Goal: Check status: Check status

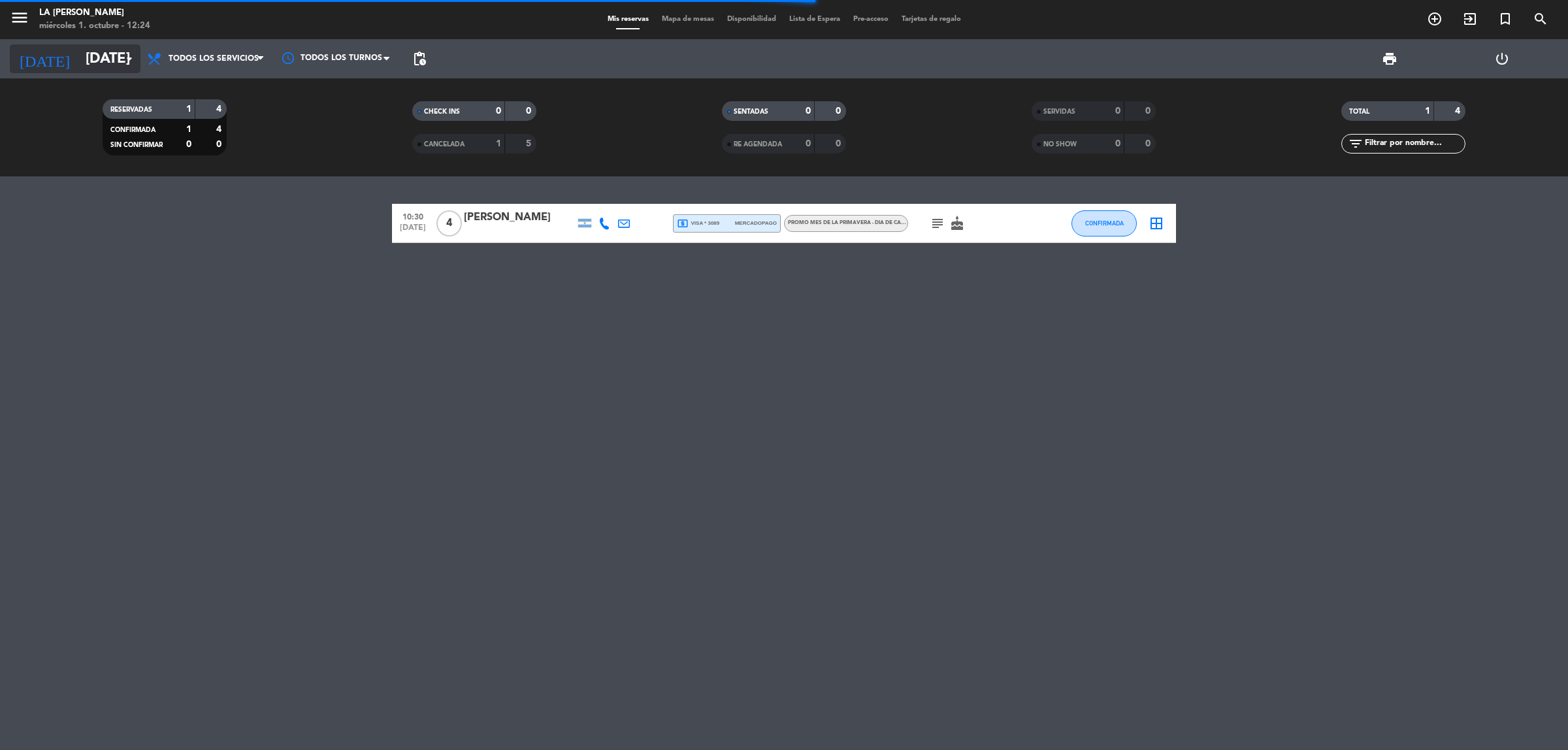
click at [79, 54] on input "[DATE]" at bounding box center [170, 59] width 182 height 30
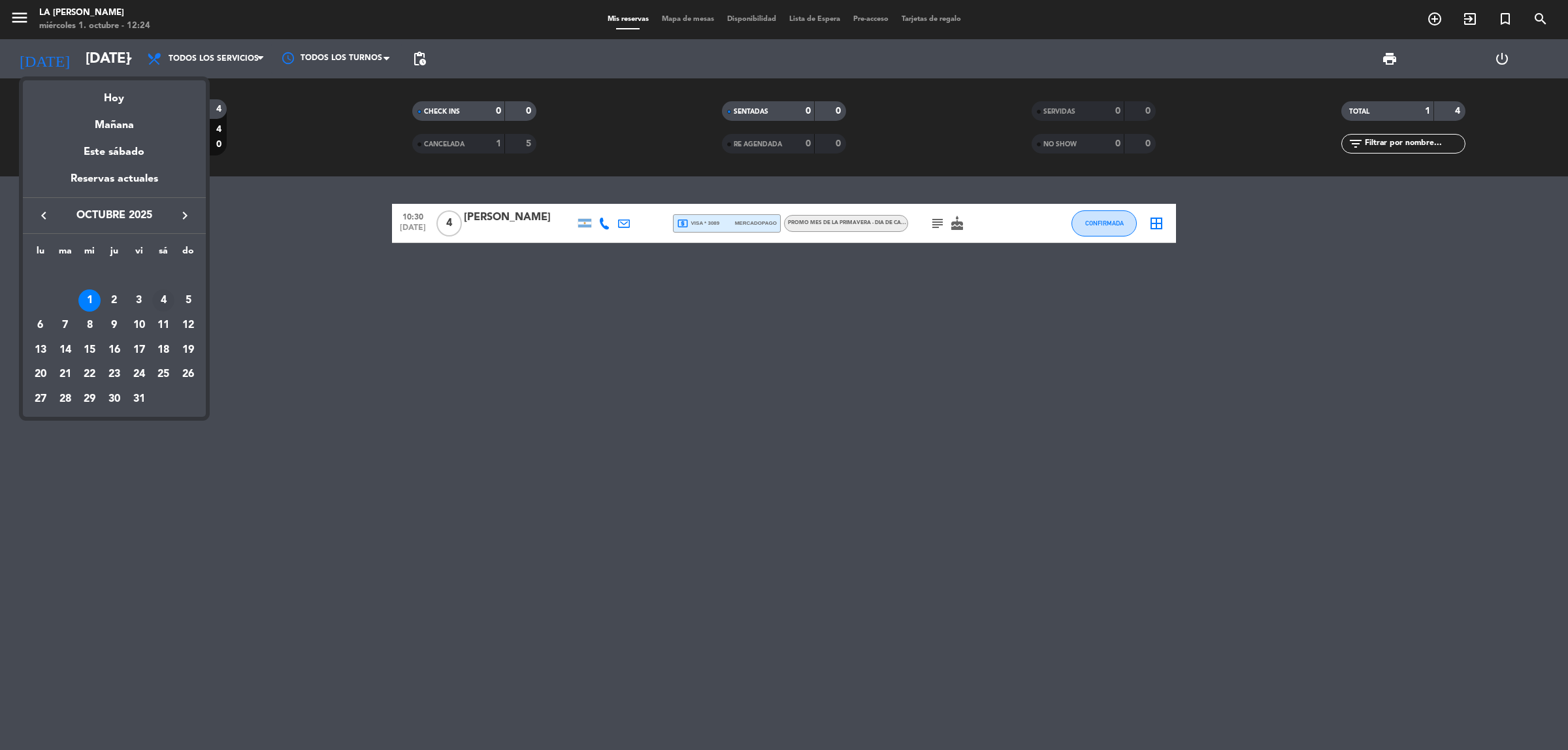
click at [168, 299] on div "4" at bounding box center [163, 301] width 22 height 22
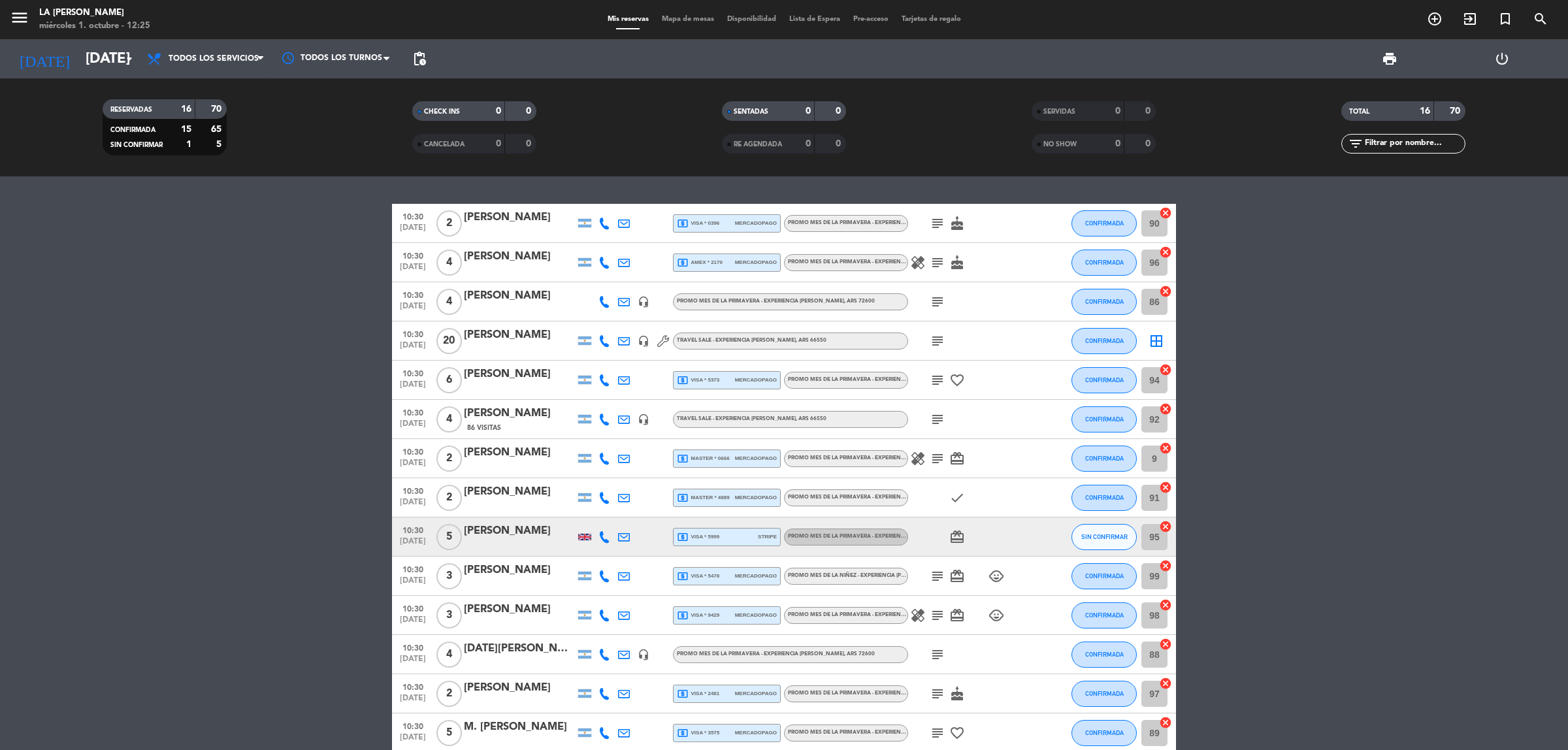
click at [503, 414] on div "[PERSON_NAME]" at bounding box center [519, 414] width 111 height 17
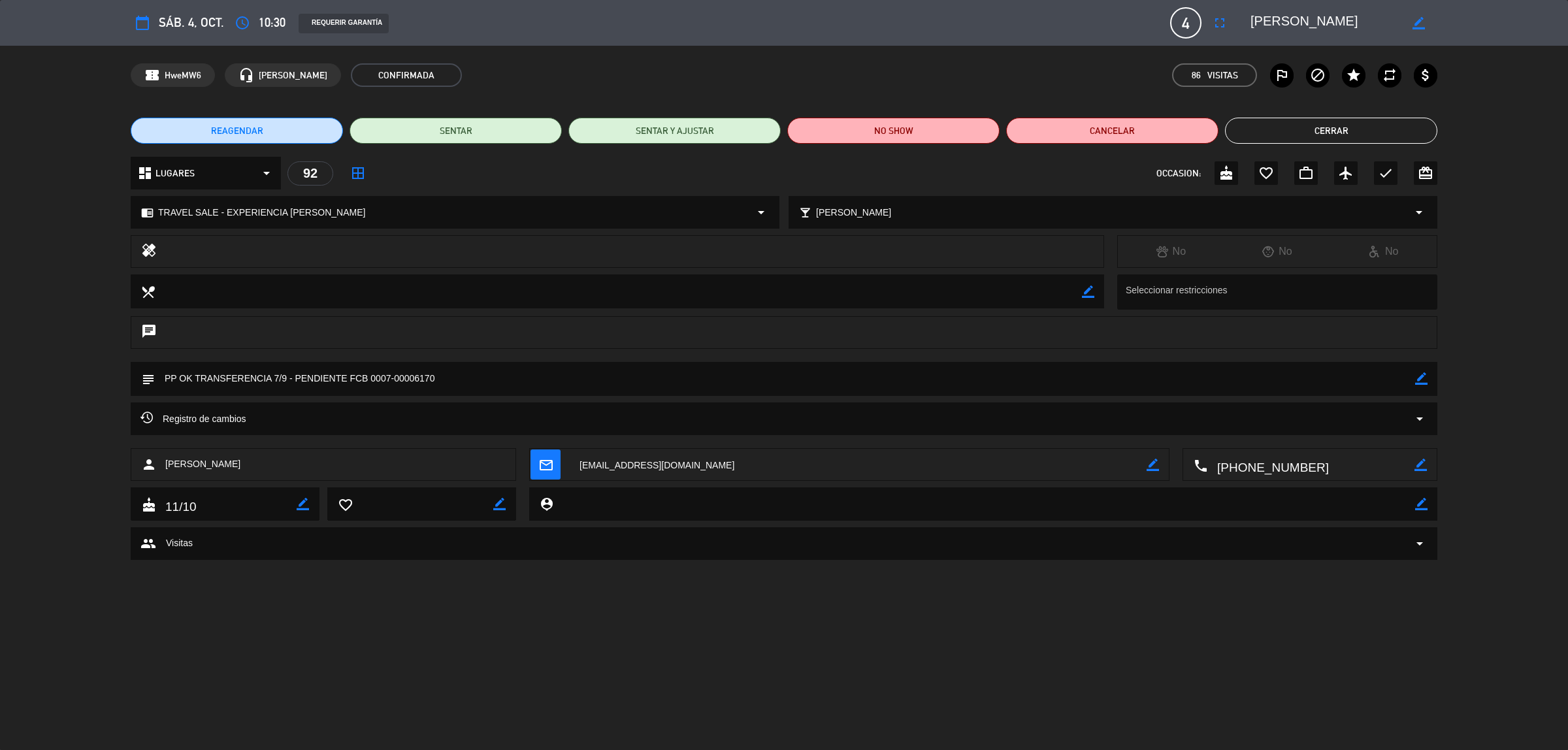
click at [187, 24] on span "sáb. 4, oct." at bounding box center [191, 23] width 65 height 20
click at [1315, 129] on button "Cerrar" at bounding box center [1331, 130] width 212 height 26
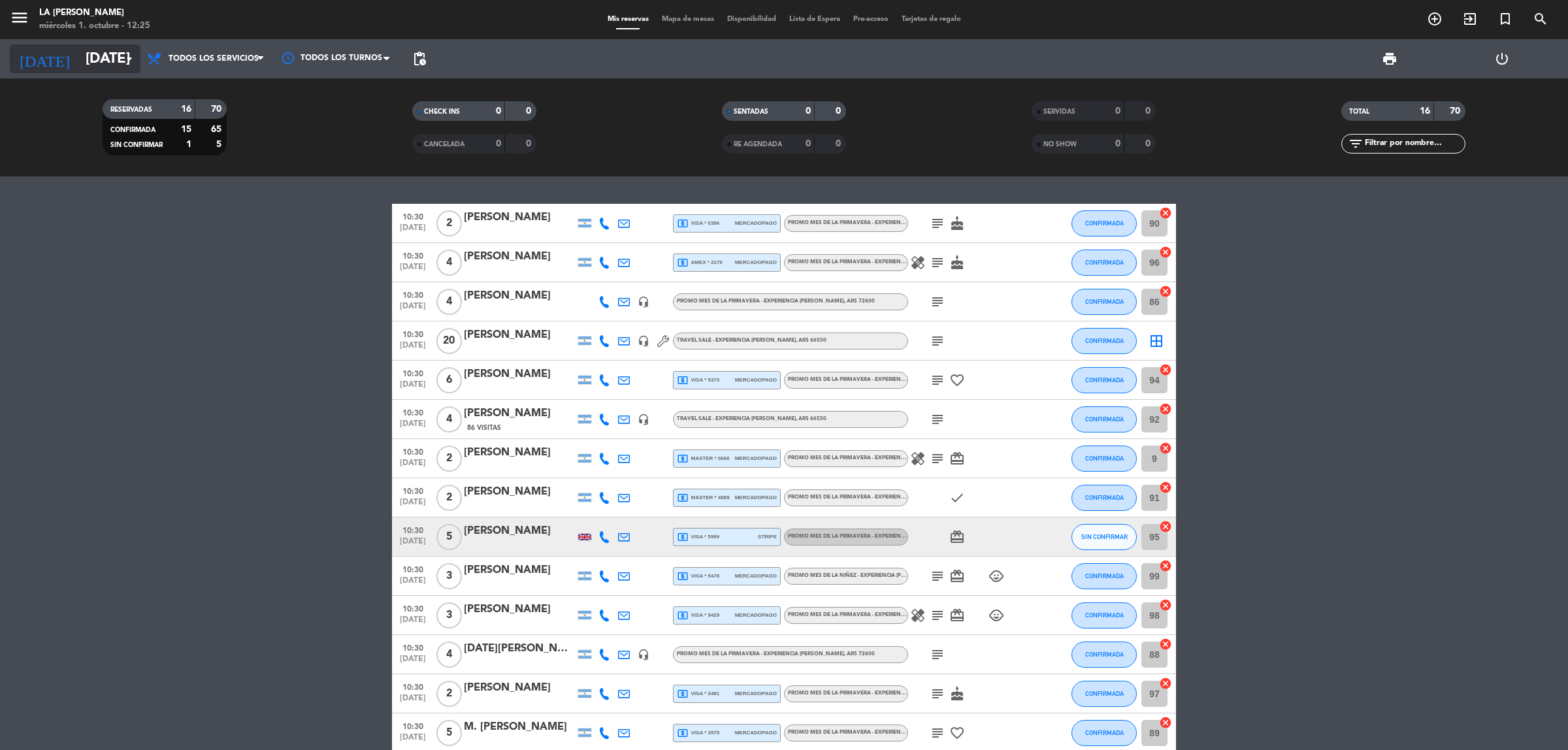
click at [82, 60] on input "[DATE]" at bounding box center [170, 59] width 182 height 30
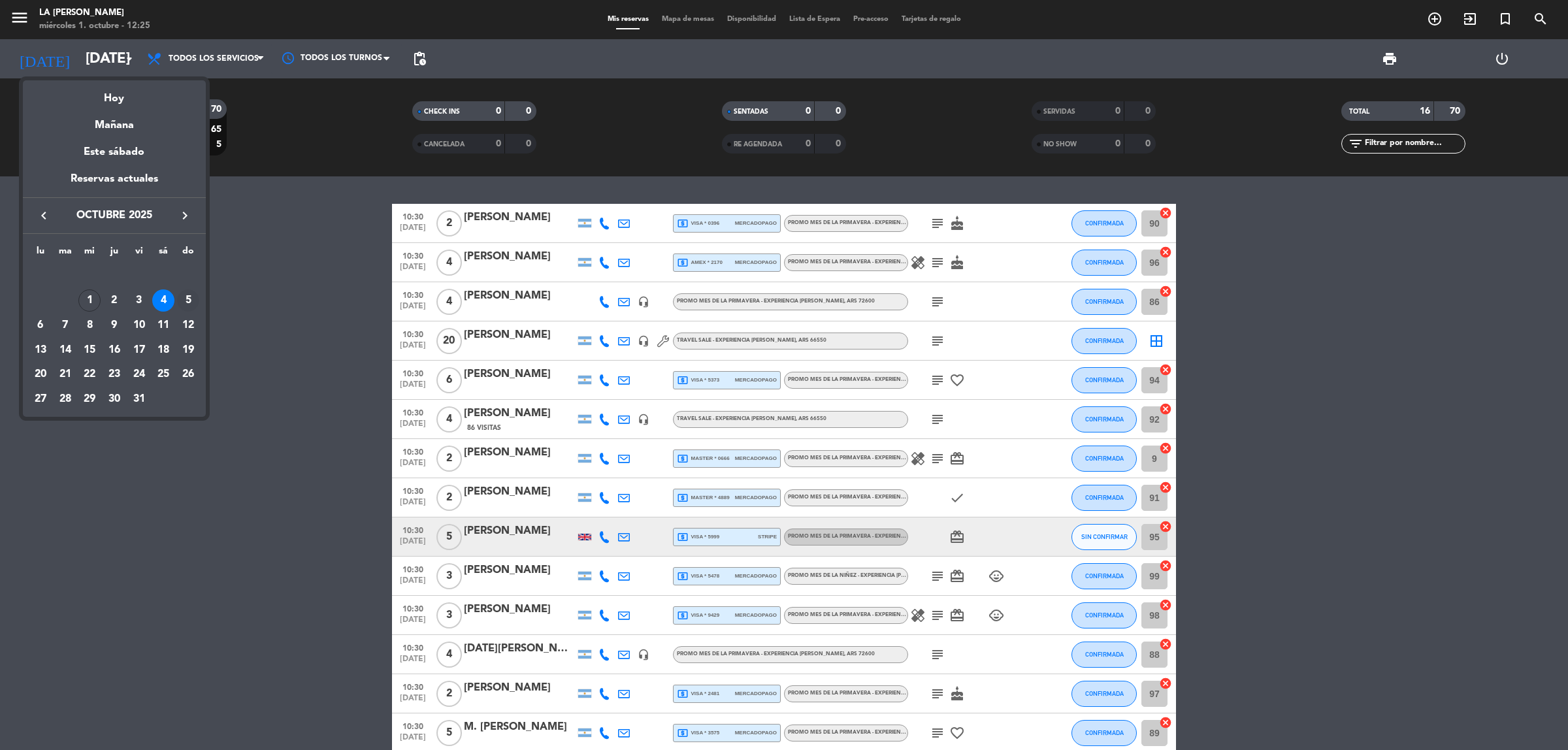
click at [190, 298] on div "5" at bounding box center [188, 301] width 22 height 22
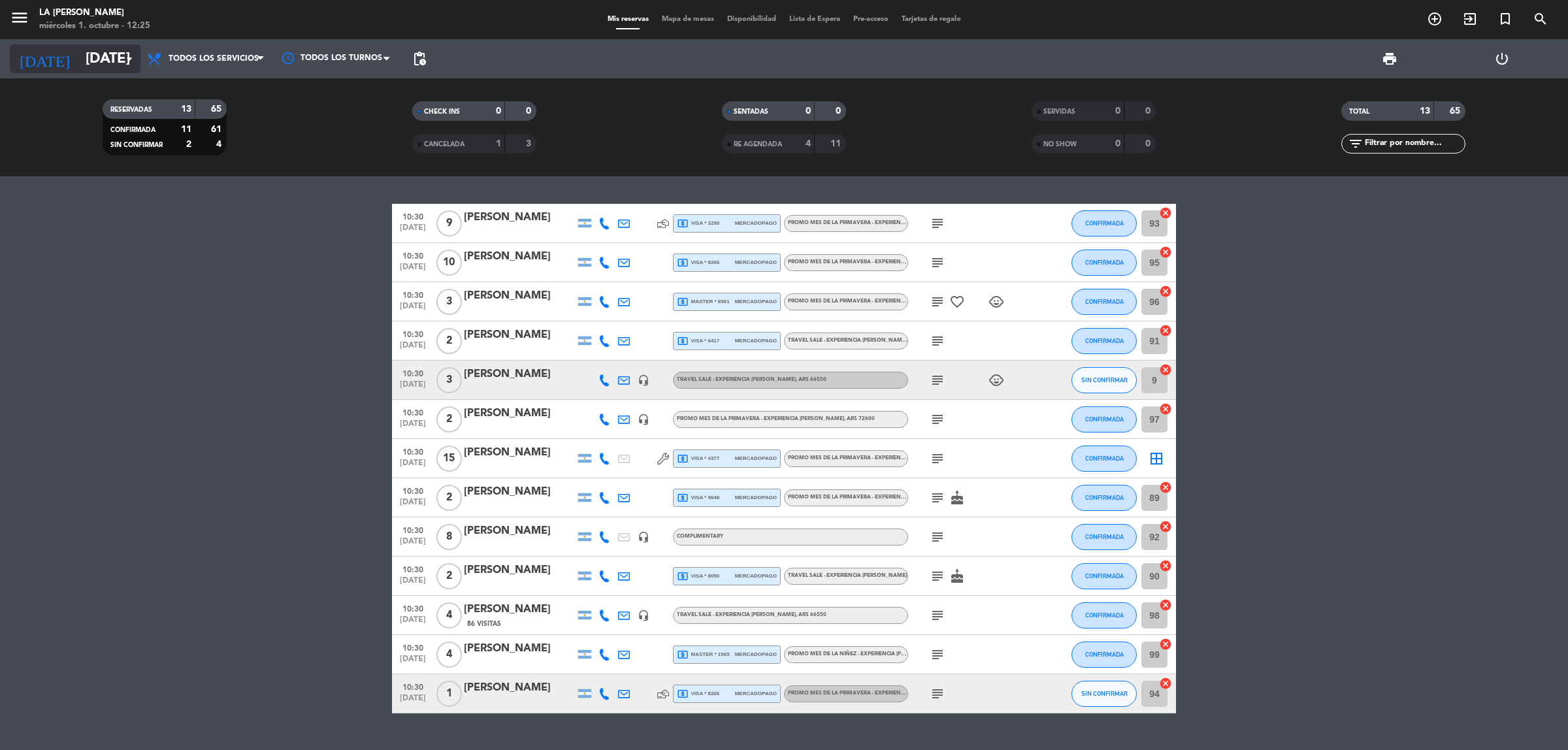
click at [79, 54] on input "[DATE]" at bounding box center [170, 59] width 182 height 30
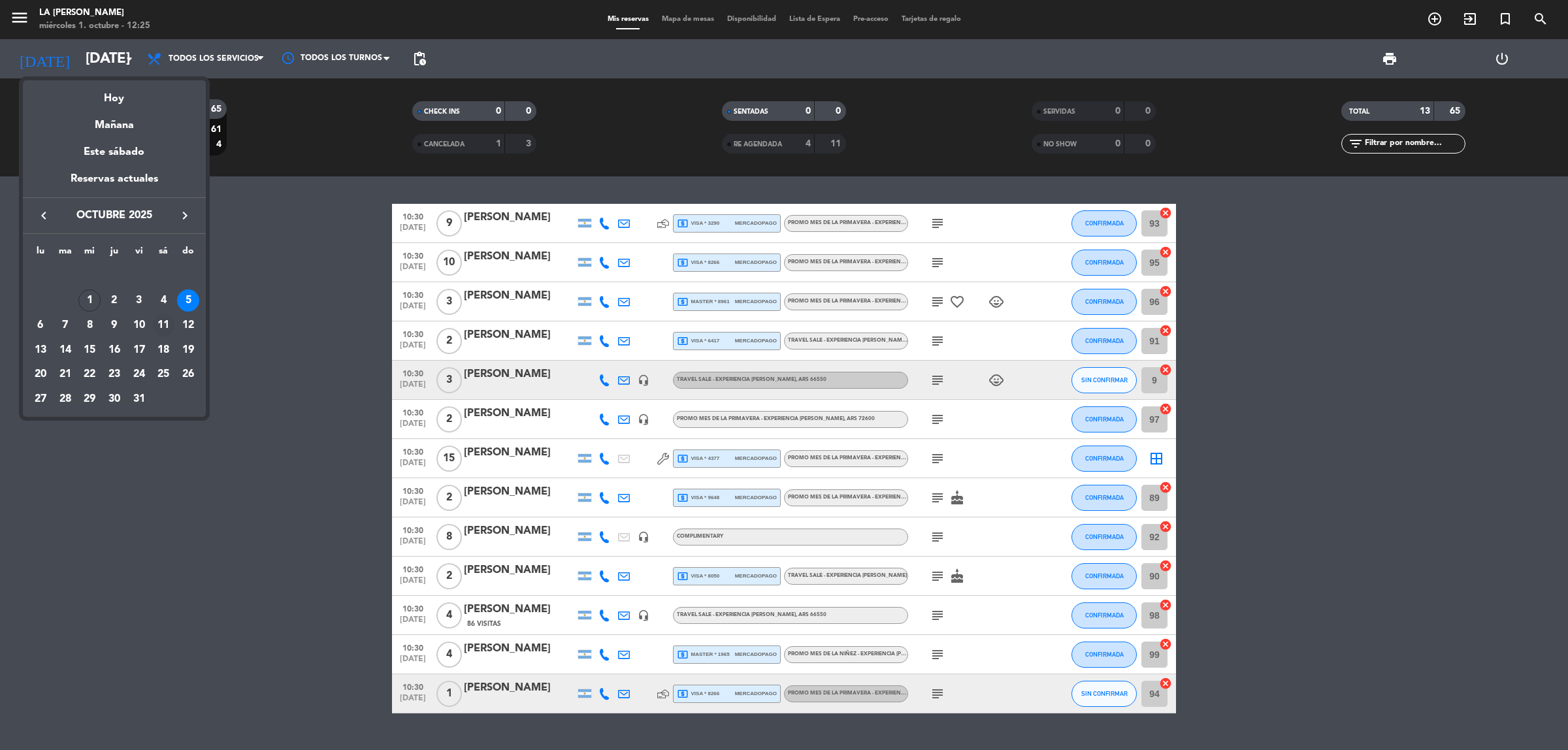
click at [157, 319] on div "11" at bounding box center [163, 325] width 22 height 22
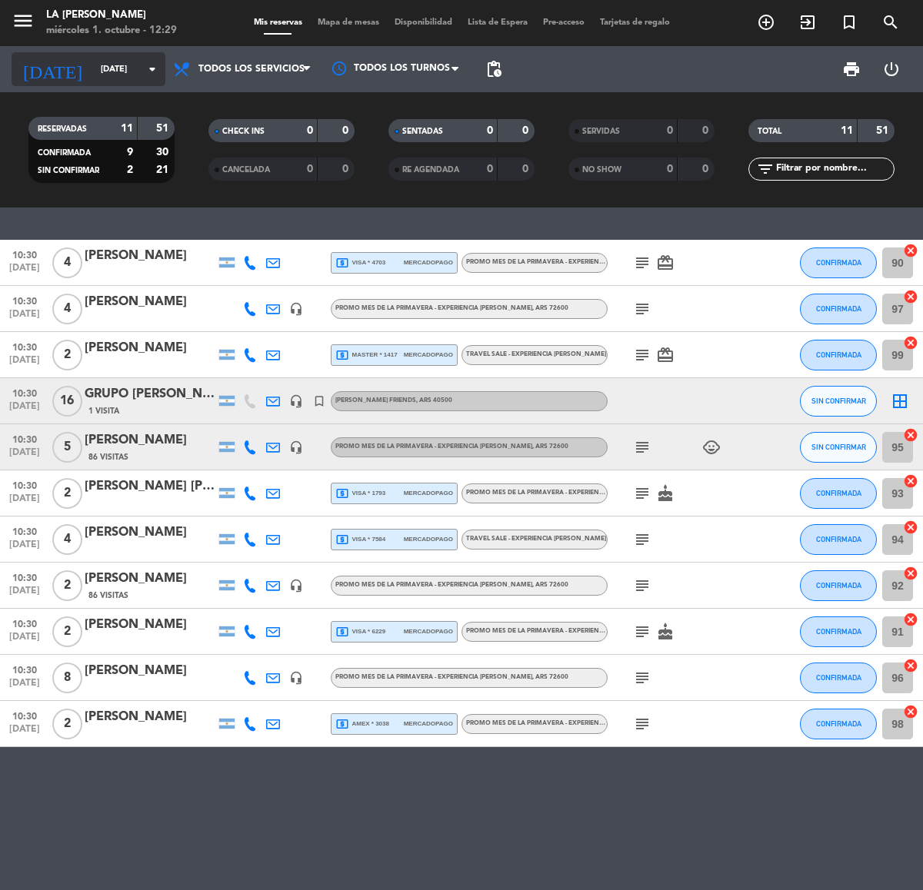
click at [93, 73] on input "[DATE]" at bounding box center [150, 69] width 115 height 25
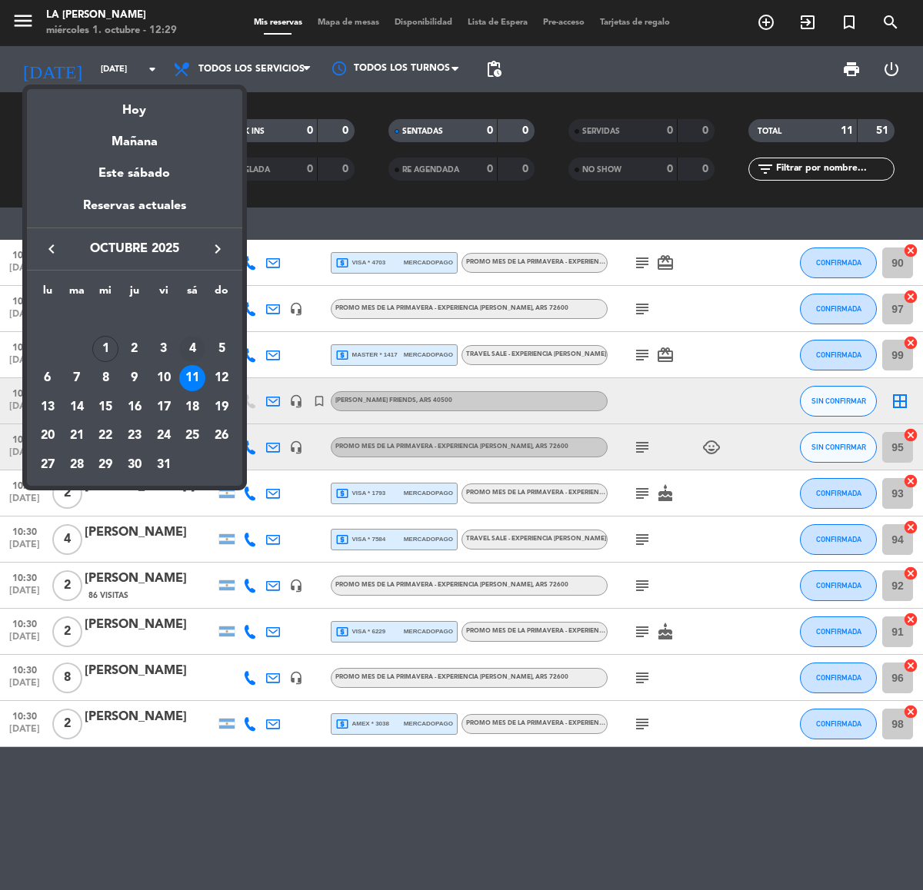
click at [191, 344] on div "4" at bounding box center [192, 349] width 26 height 26
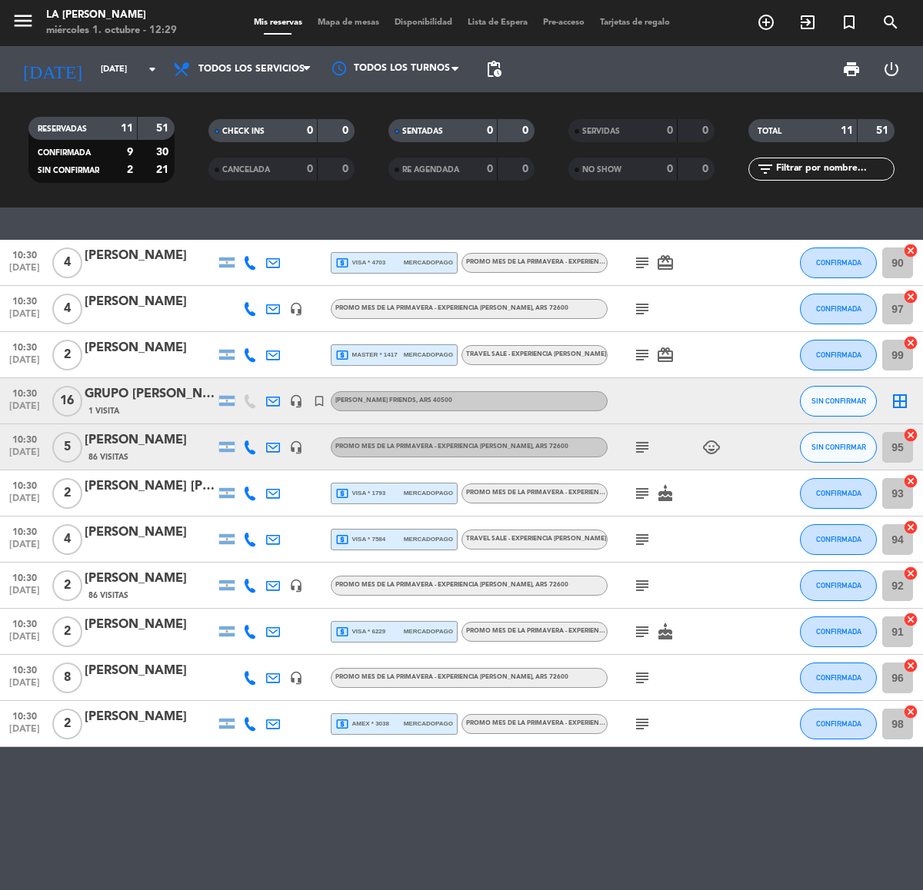
type input "[DATE]"
